Goal: Task Accomplishment & Management: Complete application form

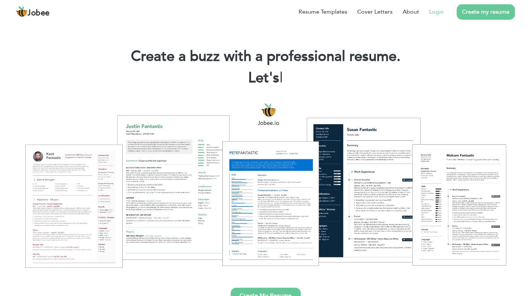
click at [437, 11] on link "Login" at bounding box center [436, 12] width 15 height 9
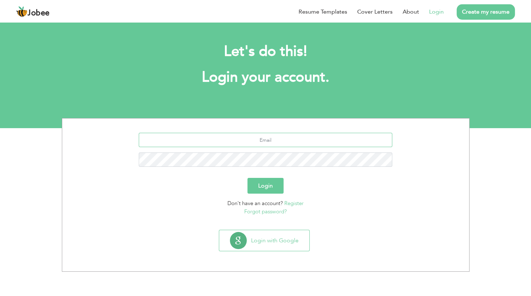
click at [284, 140] on input "text" at bounding box center [266, 140] width 254 height 14
type input "Fazalkarim533@gmail.com"
click at [264, 182] on button "Login" at bounding box center [266, 186] width 36 height 16
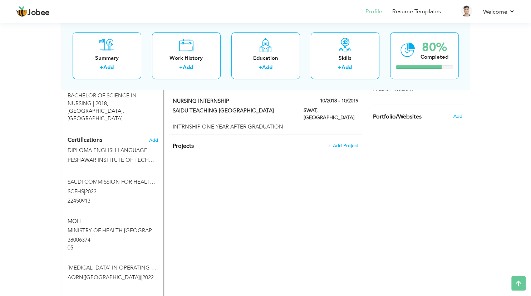
scroll to position [328, 0]
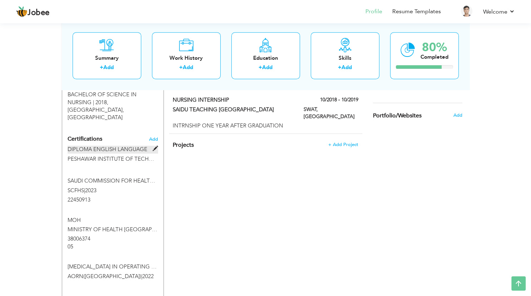
click at [155, 146] on span at bounding box center [155, 148] width 5 height 5
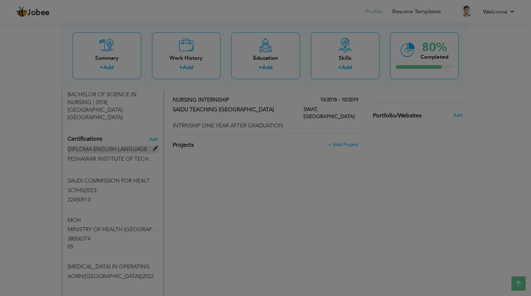
type input "DIPLOMA ENGLISH LANGUAGE"
type input "PESHAWAR INSTITUTE OF TECHNICAL EDUCATION"
type input "2025"
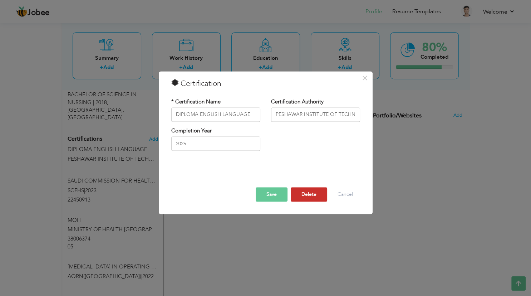
click at [309, 197] on button "Delete" at bounding box center [309, 194] width 36 height 14
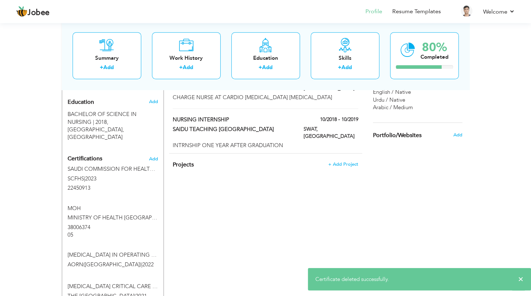
scroll to position [290, 0]
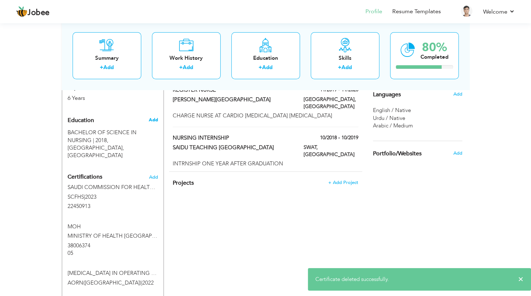
click at [156, 121] on span "Add" at bounding box center [152, 120] width 9 height 6
radio input "true"
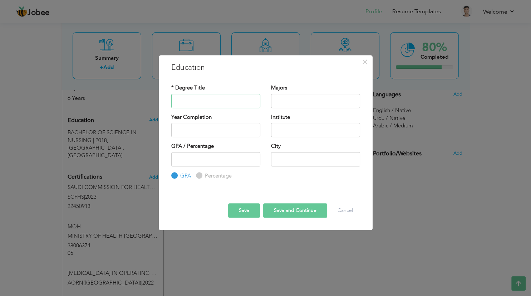
click at [217, 98] on input "text" at bounding box center [215, 101] width 89 height 14
type input "e"
click at [304, 101] on input "text" at bounding box center [315, 101] width 89 height 14
click at [175, 101] on input "ENGLISH LANGUAGE" at bounding box center [215, 101] width 89 height 14
type input "DIPLOMA ENGLISH LANGUAGE"
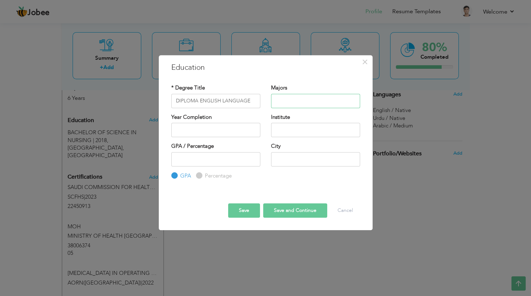
click at [285, 103] on input "text" at bounding box center [315, 101] width 89 height 14
type input "2025"
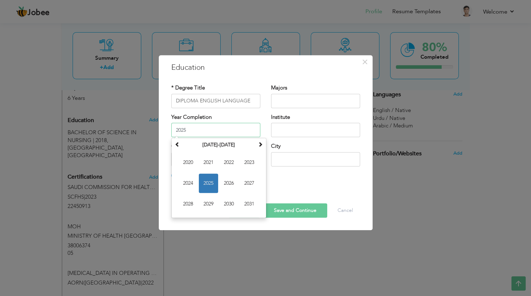
click at [224, 128] on input "2025" at bounding box center [215, 130] width 89 height 14
click at [208, 184] on span "2025" at bounding box center [208, 183] width 19 height 19
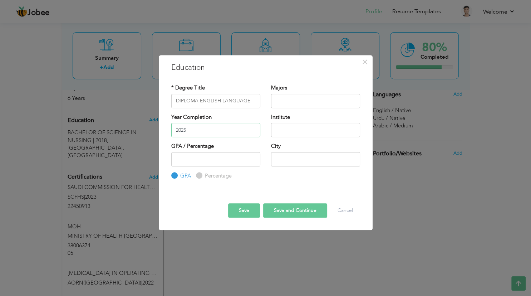
click at [210, 131] on input "2025" at bounding box center [215, 130] width 89 height 14
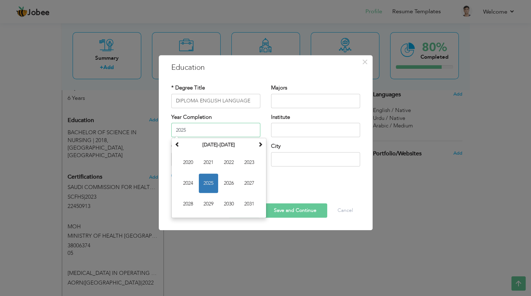
click at [210, 184] on span "2025" at bounding box center [208, 183] width 19 height 19
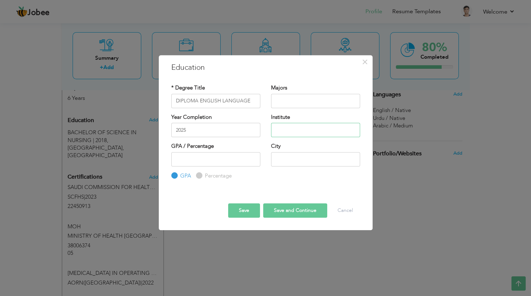
click at [293, 128] on input "text" at bounding box center [315, 130] width 89 height 14
click at [283, 131] on input "text" at bounding box center [315, 130] width 89 height 14
type input "Peshawar institute of technical education"
click at [199, 177] on input "Percentage" at bounding box center [198, 175] width 5 height 5
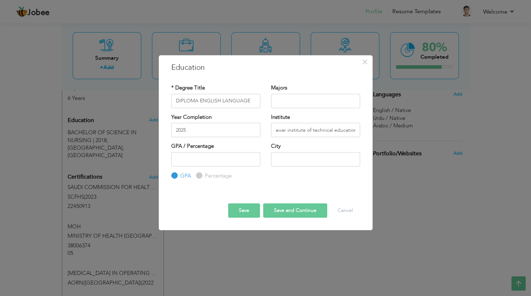
radio input "true"
click at [223, 159] on input "number" at bounding box center [215, 159] width 89 height 14
type input "78.00"
click at [288, 161] on input "text" at bounding box center [315, 159] width 89 height 14
type input "p"
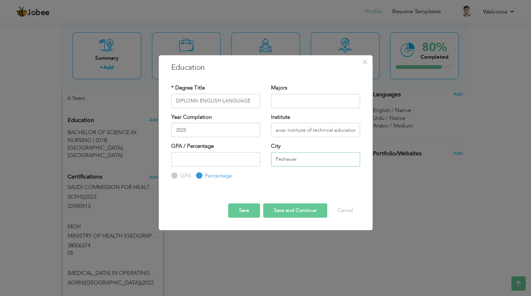
type input "Peshawar"
click at [303, 211] on button "Save and Continue" at bounding box center [295, 210] width 64 height 14
radio input "true"
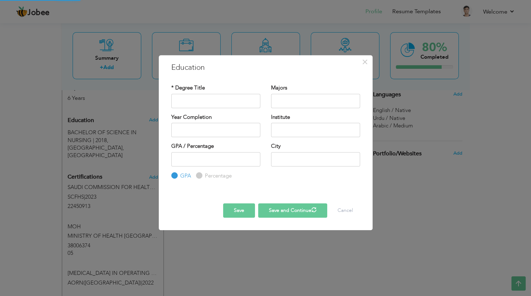
scroll to position [0, 0]
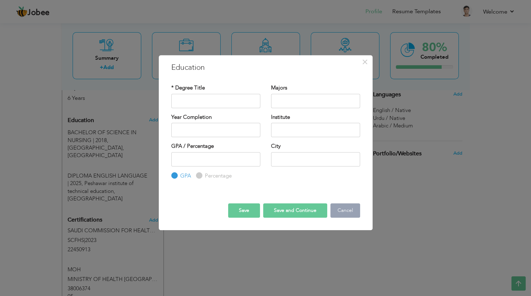
click at [350, 211] on button "Cancel" at bounding box center [346, 210] width 30 height 14
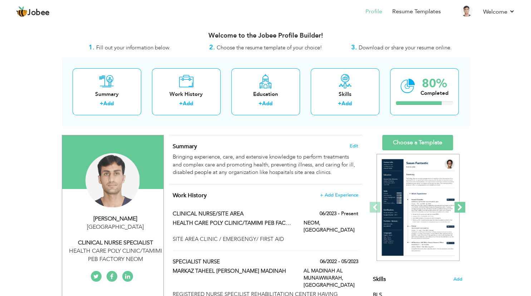
click at [462, 209] on span at bounding box center [460, 207] width 11 height 11
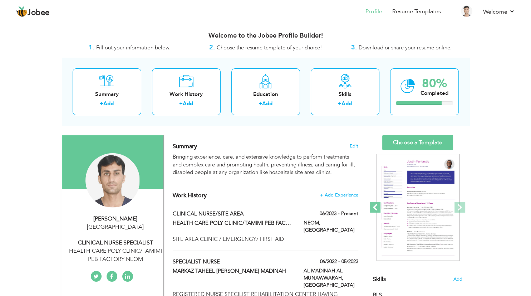
click at [375, 207] on span at bounding box center [375, 207] width 11 height 11
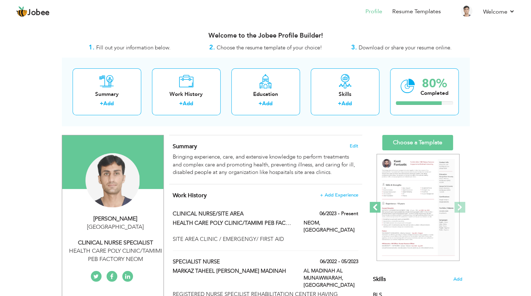
click at [371, 208] on span at bounding box center [375, 207] width 11 height 11
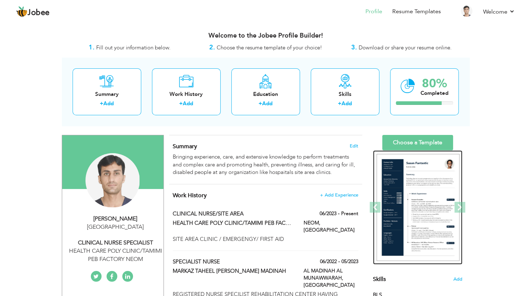
click at [434, 203] on img at bounding box center [418, 207] width 83 height 107
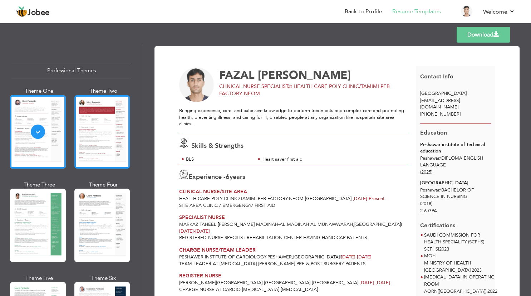
click at [112, 156] on div at bounding box center [102, 131] width 56 height 73
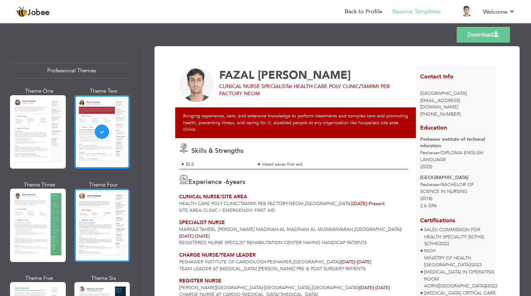
click at [79, 223] on div at bounding box center [102, 225] width 56 height 73
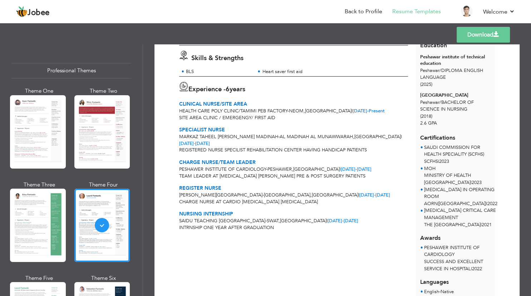
scroll to position [129, 0]
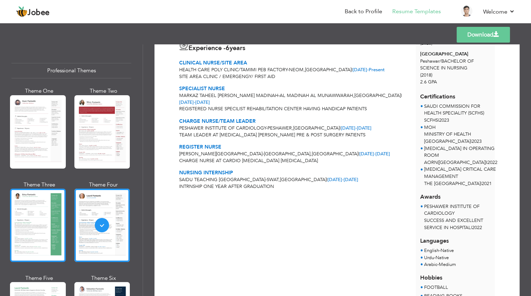
click at [44, 239] on div at bounding box center [38, 225] width 56 height 73
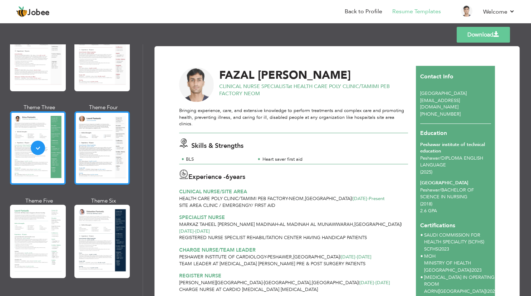
scroll to position [215, 0]
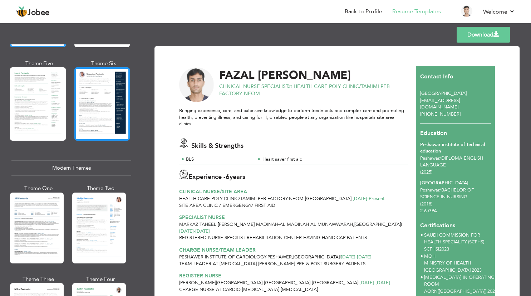
click at [102, 127] on div at bounding box center [102, 103] width 56 height 73
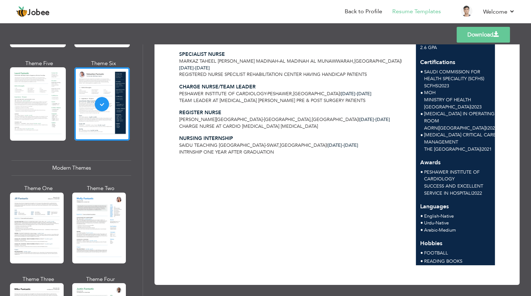
scroll to position [167, 0]
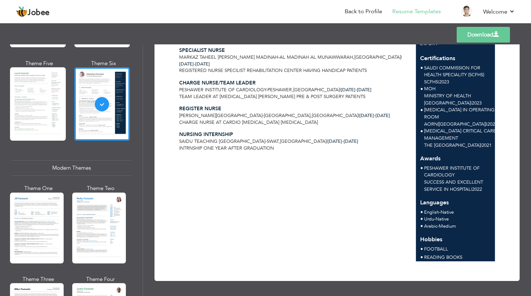
click at [517, 236] on div "Download FAZAL KARIM CLINICAL NURSE SPECIALIST at HEALTH CARE POLY CLINIC/TAMIM…" at bounding box center [337, 80] width 365 height 402
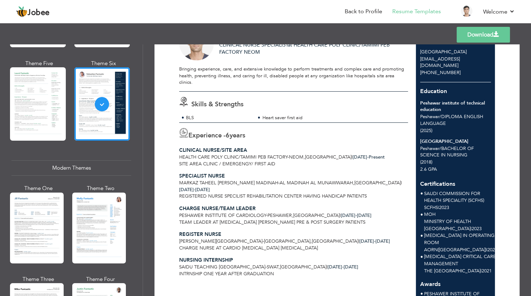
scroll to position [39, 0]
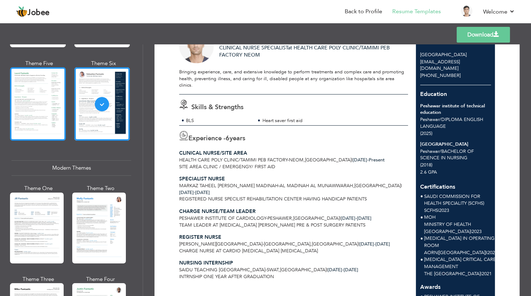
click at [33, 129] on div at bounding box center [38, 103] width 56 height 73
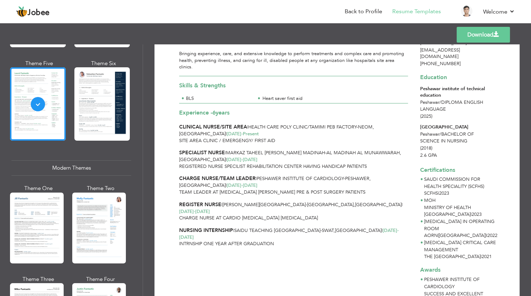
scroll to position [0, 0]
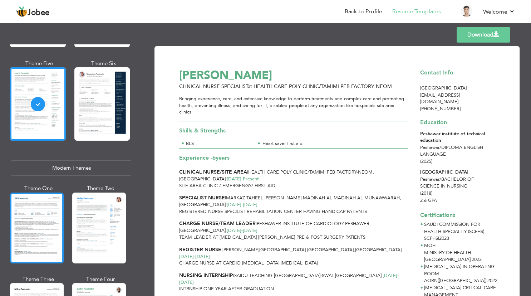
click at [50, 223] on div at bounding box center [37, 227] width 54 height 71
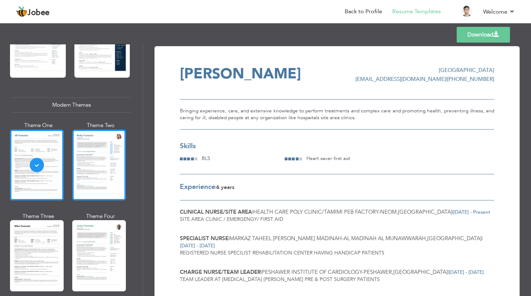
scroll to position [386, 0]
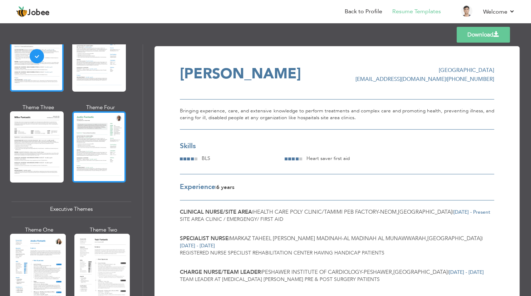
click at [91, 145] on div at bounding box center [99, 146] width 54 height 71
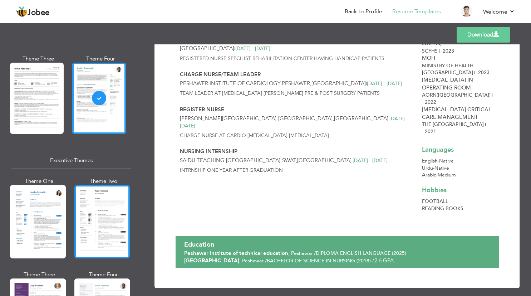
scroll to position [515, 0]
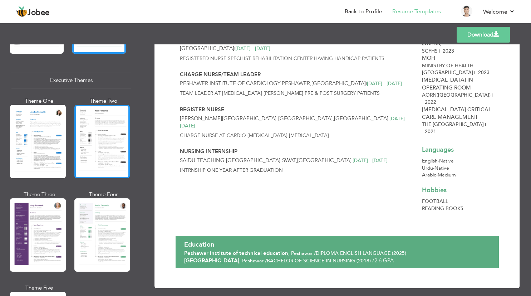
click at [111, 155] on div at bounding box center [102, 141] width 56 height 73
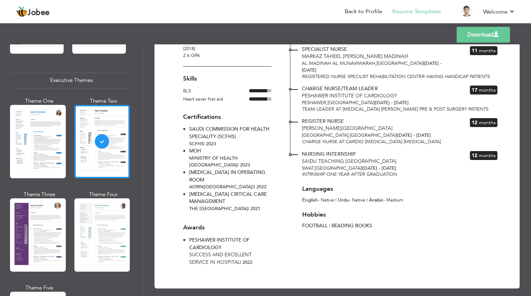
scroll to position [0, 0]
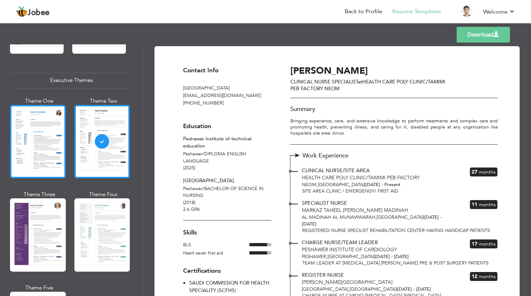
click at [36, 151] on div at bounding box center [38, 141] width 56 height 73
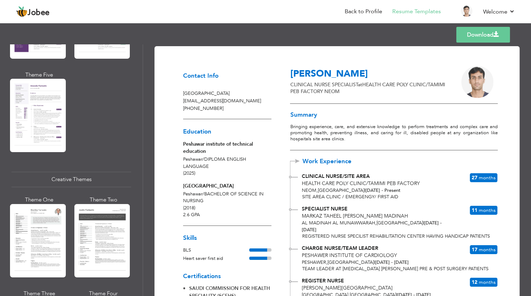
scroll to position [729, 0]
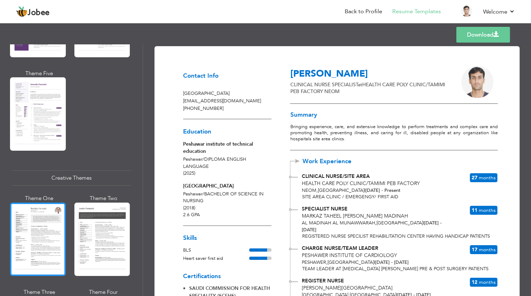
click at [54, 239] on div at bounding box center [38, 238] width 56 height 73
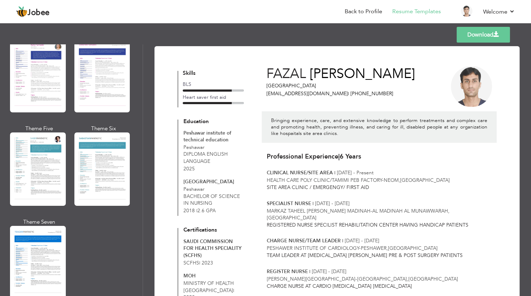
scroll to position [987, 0]
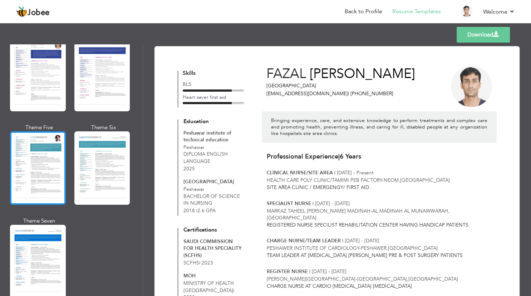
click at [58, 170] on div at bounding box center [38, 167] width 56 height 73
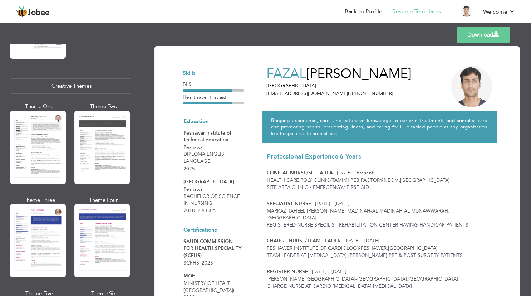
scroll to position [730, 0]
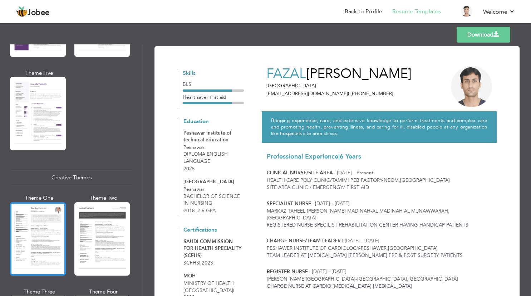
click at [31, 240] on div at bounding box center [38, 238] width 56 height 73
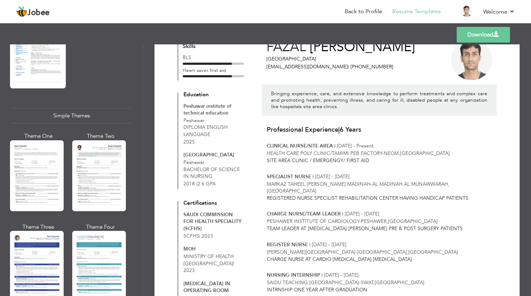
scroll to position [1224, 0]
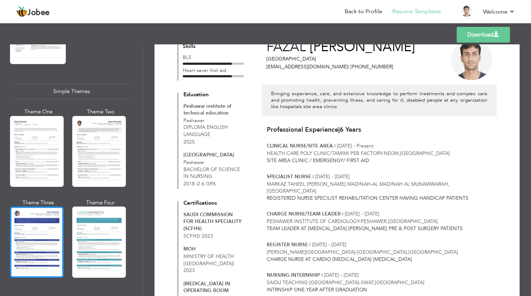
click at [54, 236] on div at bounding box center [37, 241] width 54 height 71
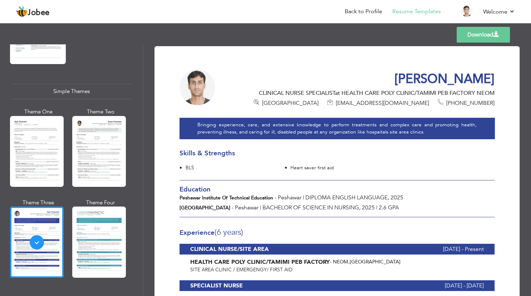
scroll to position [0, 0]
click at [102, 231] on div at bounding box center [99, 241] width 54 height 71
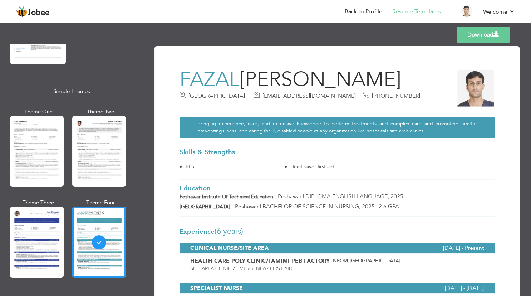
click at [499, 32] on span at bounding box center [497, 34] width 6 height 6
click at [467, 41] on link "Download" at bounding box center [483, 35] width 53 height 16
click at [479, 34] on link "Download" at bounding box center [483, 35] width 53 height 16
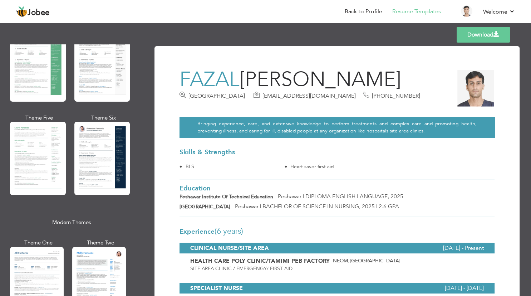
scroll to position [151, 0]
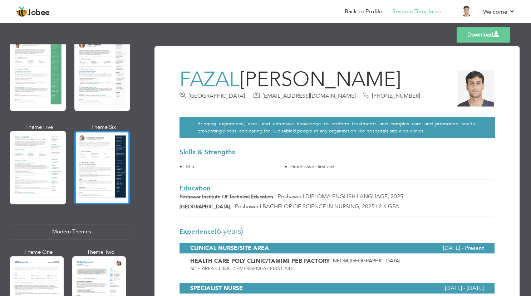
click at [101, 153] on div at bounding box center [102, 167] width 56 height 73
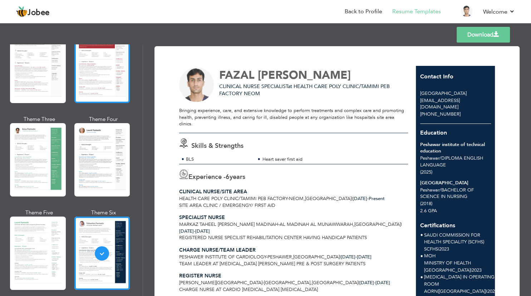
scroll to position [65, 0]
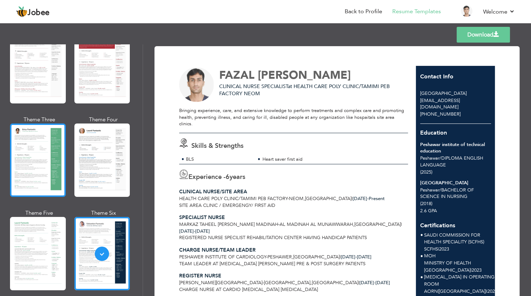
click at [49, 158] on div at bounding box center [38, 159] width 56 height 73
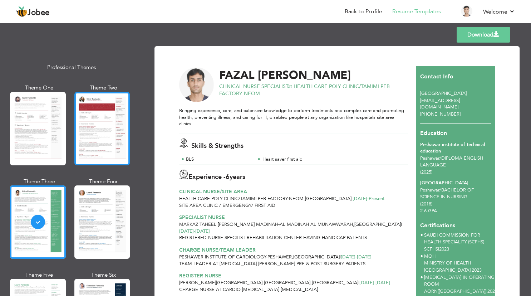
scroll to position [0, 0]
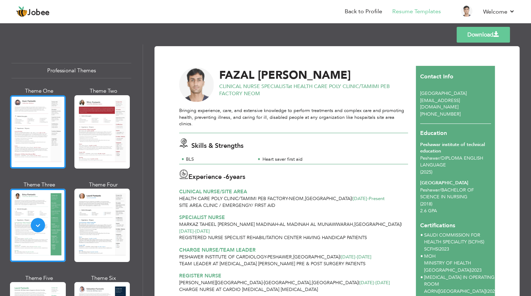
click at [32, 138] on div at bounding box center [38, 131] width 56 height 73
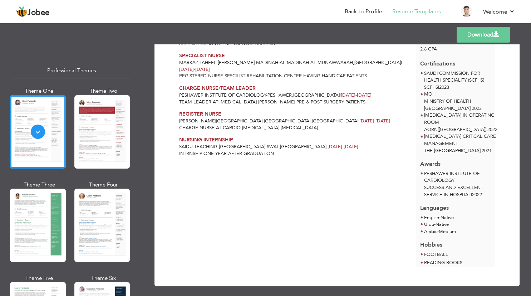
scroll to position [167, 0]
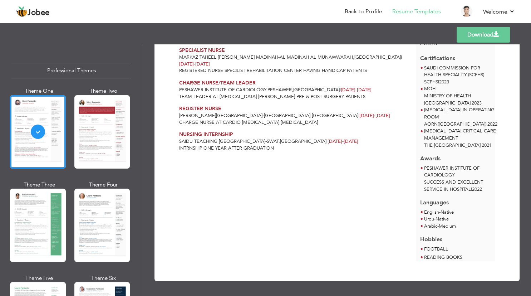
click at [474, 34] on link "Download" at bounding box center [483, 35] width 53 height 16
